Goal: Check status: Check status

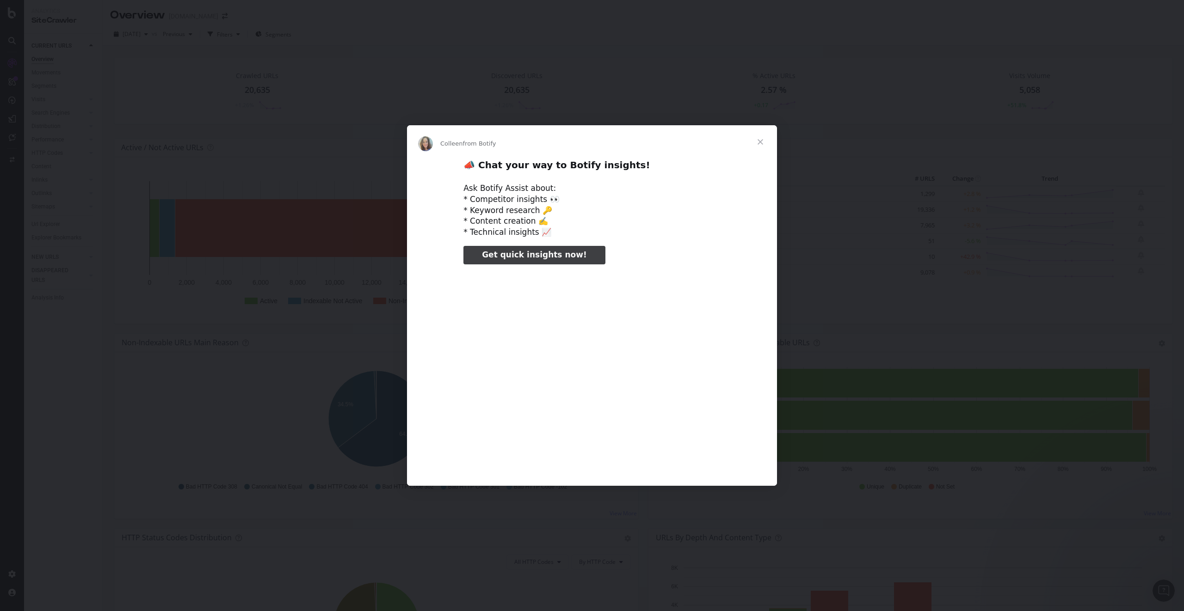
type input "3296666"
click at [761, 139] on span "Close" at bounding box center [760, 141] width 33 height 33
